Goal: Transaction & Acquisition: Subscribe to service/newsletter

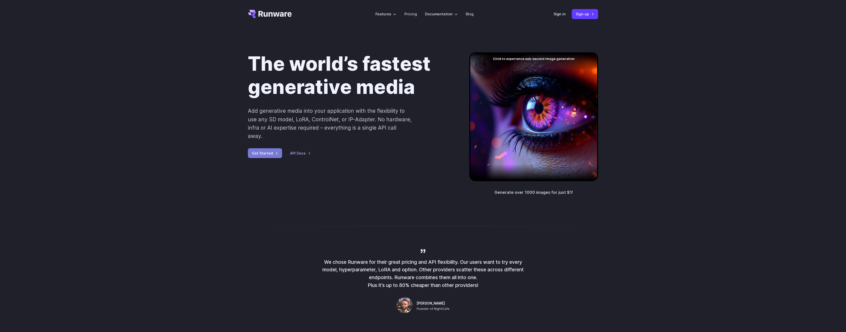
click at [268, 148] on link "Get Started" at bounding box center [265, 153] width 34 height 10
click at [415, 16] on link "Pricing" at bounding box center [411, 14] width 13 height 6
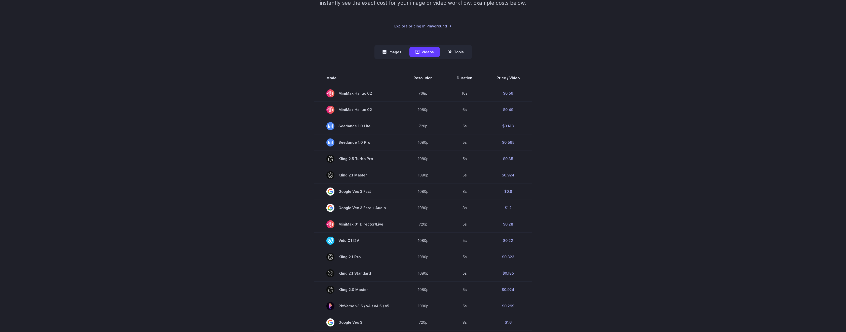
scroll to position [126, 0]
click at [378, 48] on button "Images" at bounding box center [392, 51] width 31 height 10
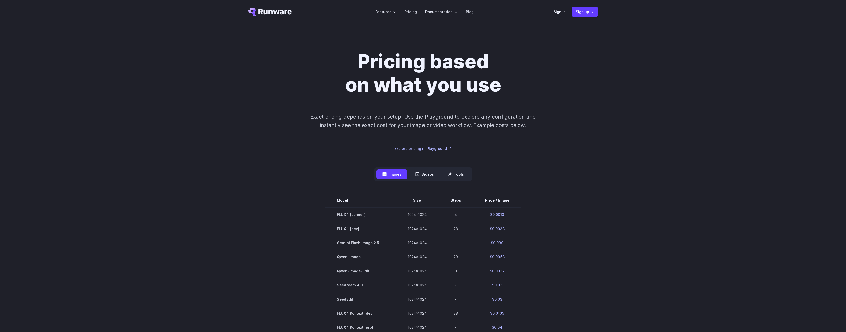
scroll to position [0, 0]
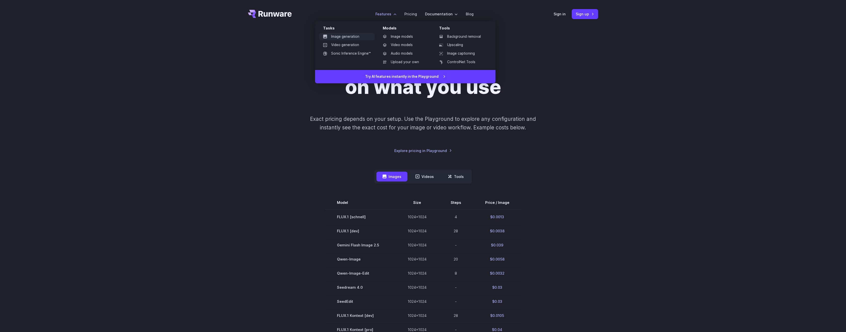
click at [360, 39] on link "Image generation" at bounding box center [347, 37] width 56 height 8
